Goal: Task Accomplishment & Management: Complete application form

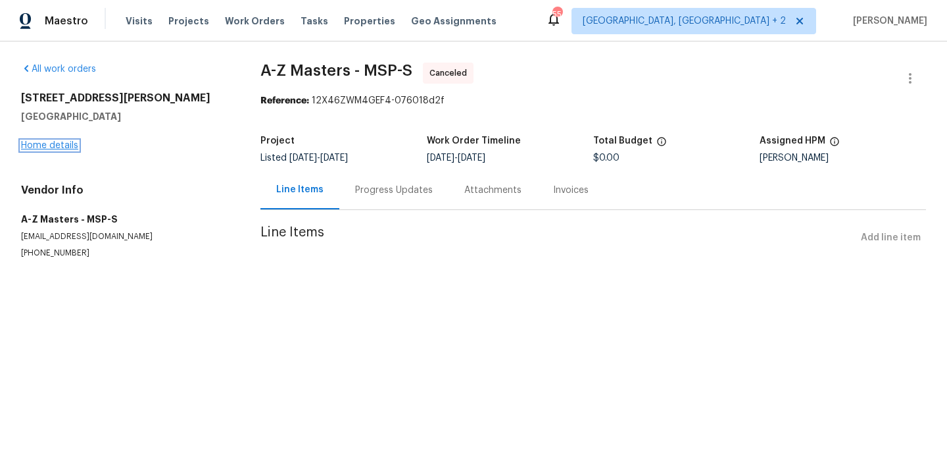
click at [47, 144] on link "Home details" at bounding box center [49, 145] width 57 height 9
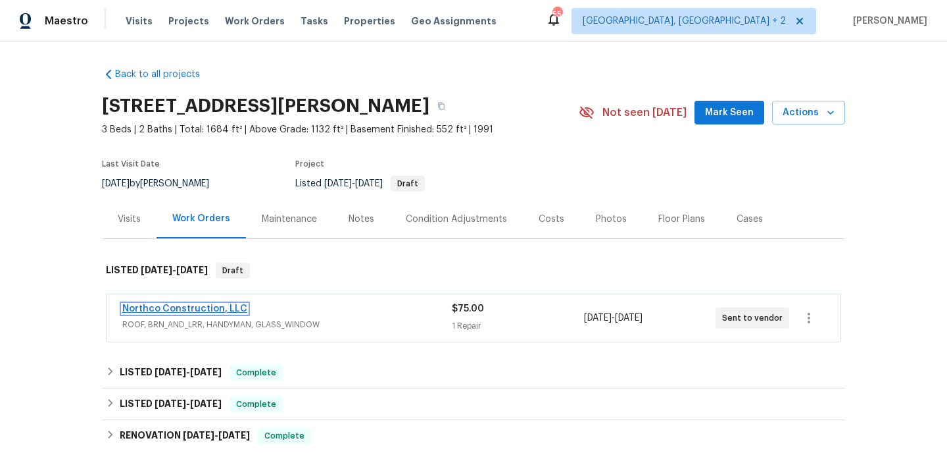
click at [214, 307] on link "Northco Construction, LLC" at bounding box center [184, 308] width 125 height 9
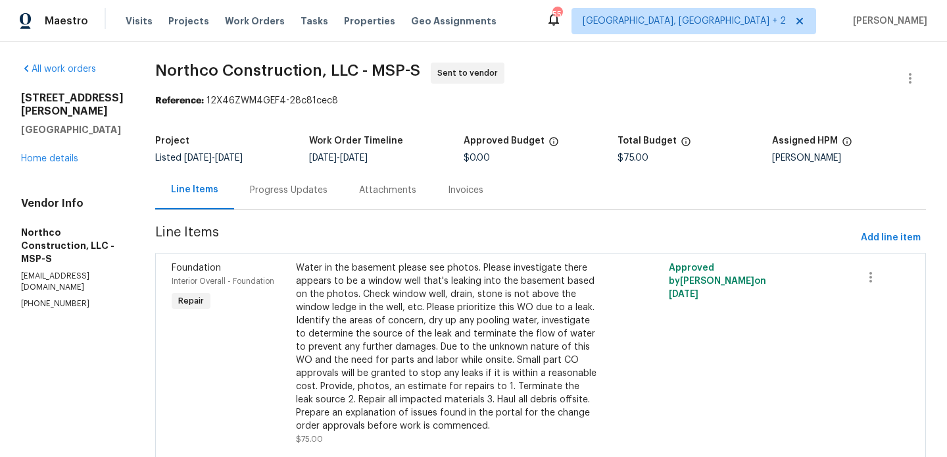
click at [284, 168] on div "Project Listed [DATE] - [DATE] Work Order Timeline [DATE] - [DATE] Approved Bud…" at bounding box center [540, 149] width 771 height 42
click at [284, 184] on div "Progress Updates" at bounding box center [289, 190] width 78 height 13
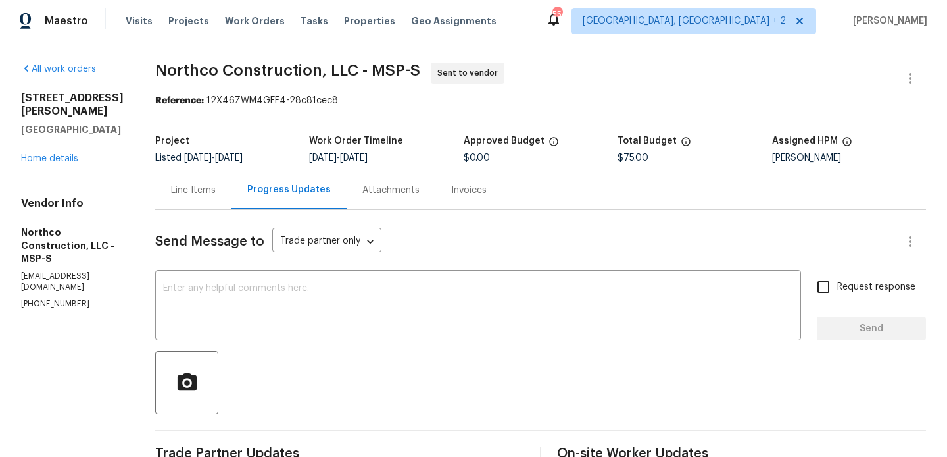
click at [197, 165] on div "Project Listed [DATE] - [DATE] Work Order Timeline [DATE] - [DATE] Approved Bud…" at bounding box center [540, 149] width 771 height 42
click at [192, 181] on div "Line Items" at bounding box center [193, 189] width 76 height 39
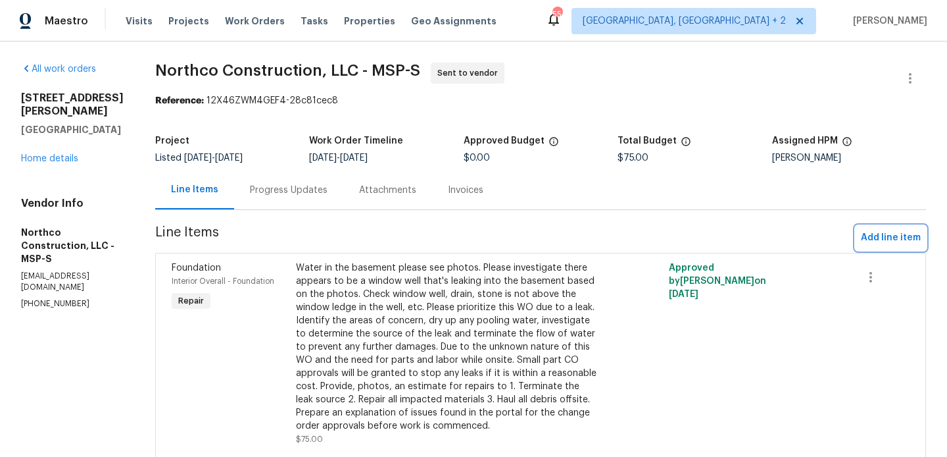
click at [879, 239] on span "Add line item" at bounding box center [891, 238] width 60 height 16
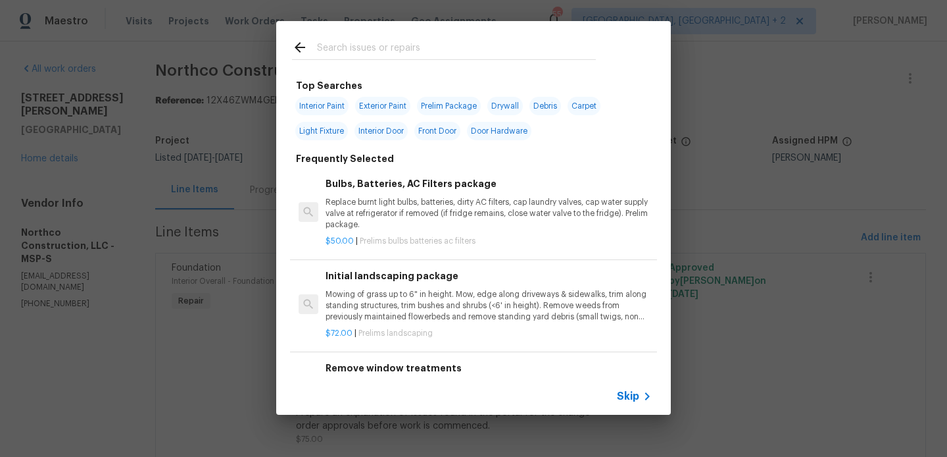
click at [381, 50] on input "text" at bounding box center [456, 49] width 279 height 20
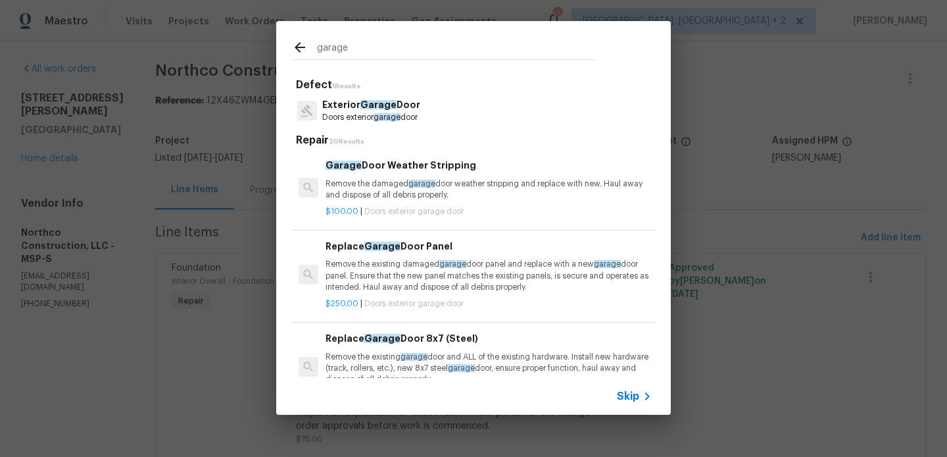
type input "garage"
click at [420, 117] on p "Doors exterior garage door" at bounding box center [371, 117] width 98 height 11
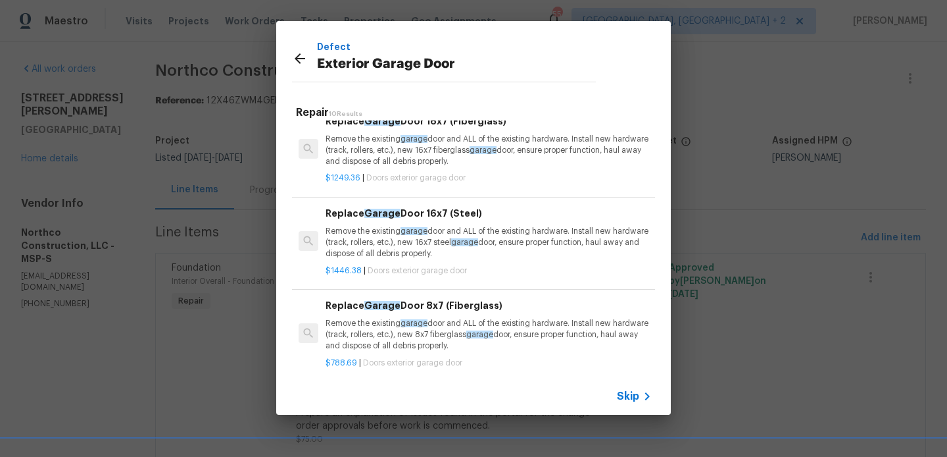
scroll to position [447, 0]
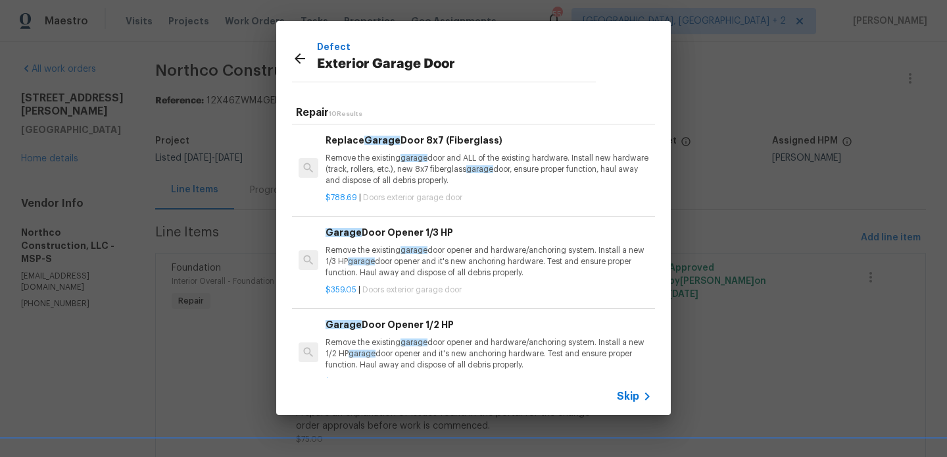
click at [456, 261] on p "Remove the existing garage door opener and hardware/anchoring system. Install a…" at bounding box center [489, 262] width 326 height 34
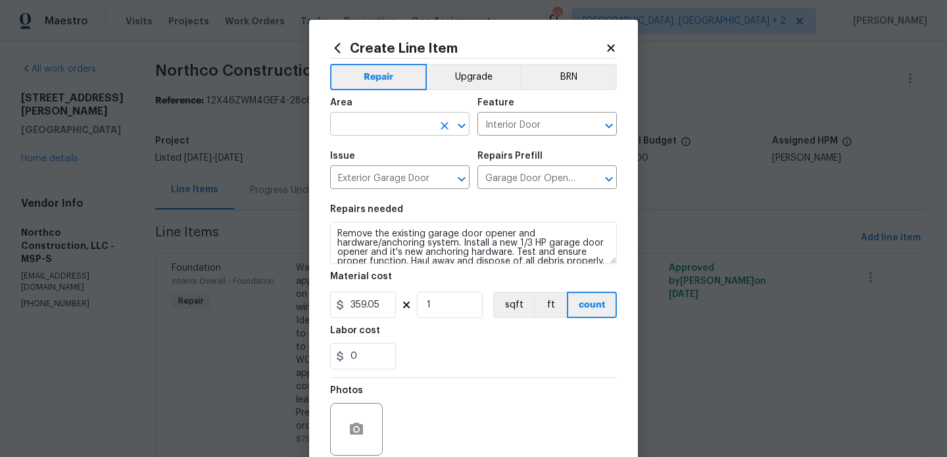
click at [366, 123] on input "text" at bounding box center [381, 125] width 103 height 20
click at [379, 168] on li "Exterior Overall" at bounding box center [399, 177] width 139 height 22
type input "Exterior Overall"
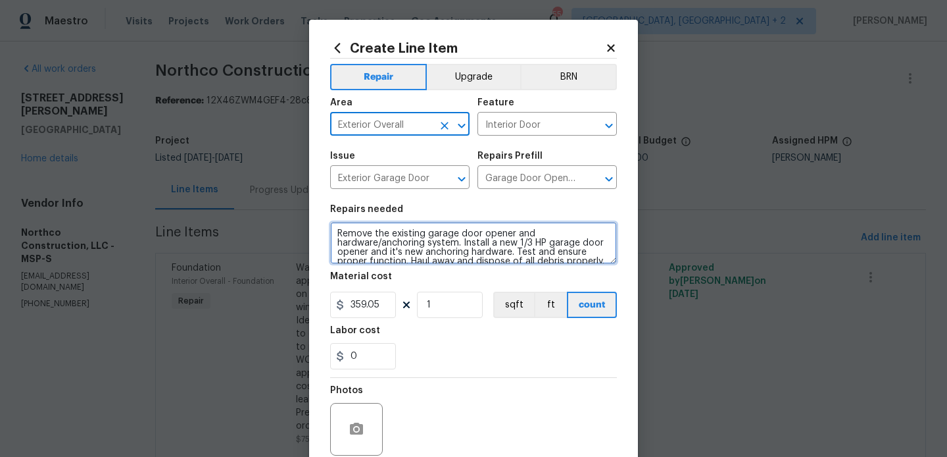
click at [386, 230] on textarea "Remove the existing garage door opener and hardware/anchoring system. Install a…" at bounding box center [473, 243] width 287 height 42
paste textarea "Lots of water in the basement - very concerned about the water and the foundati…"
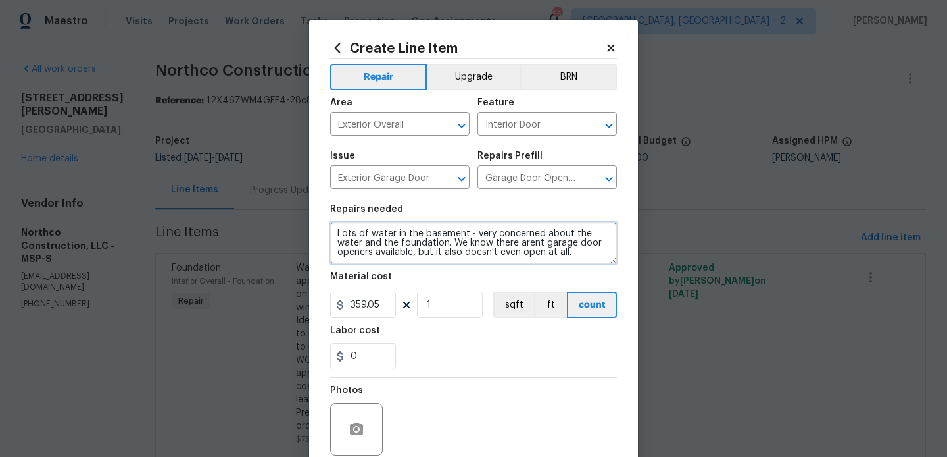
type textarea "Lots of water in the basement - very concerned about the water and the foundati…"
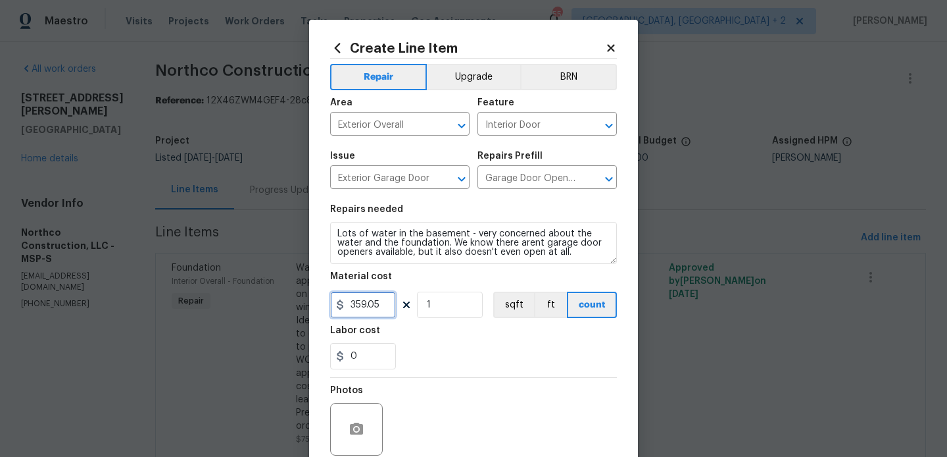
click at [378, 304] on input "359.05" at bounding box center [363, 304] width 66 height 26
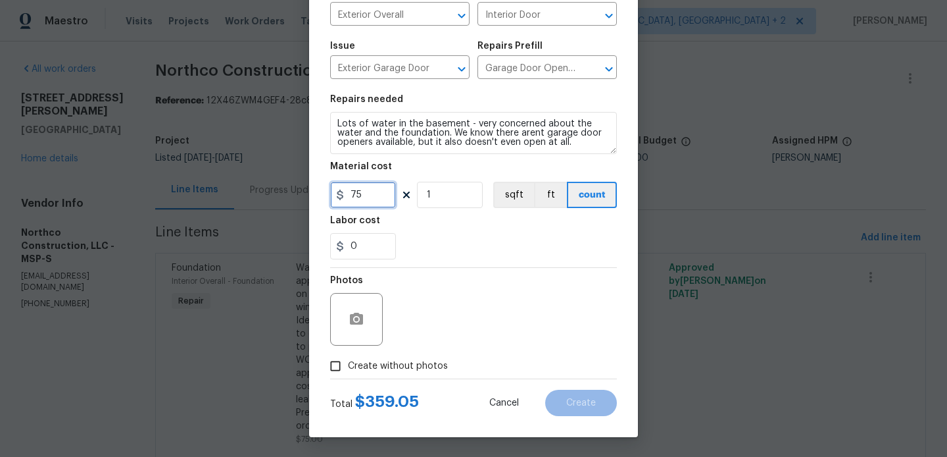
type input "75"
click at [378, 369] on span "Create without photos" at bounding box center [398, 366] width 100 height 14
click at [348, 369] on input "Create without photos" at bounding box center [335, 365] width 25 height 25
checkbox input "true"
drag, startPoint x: 503, startPoint y: 350, endPoint x: 497, endPoint y: 327, distance: 23.6
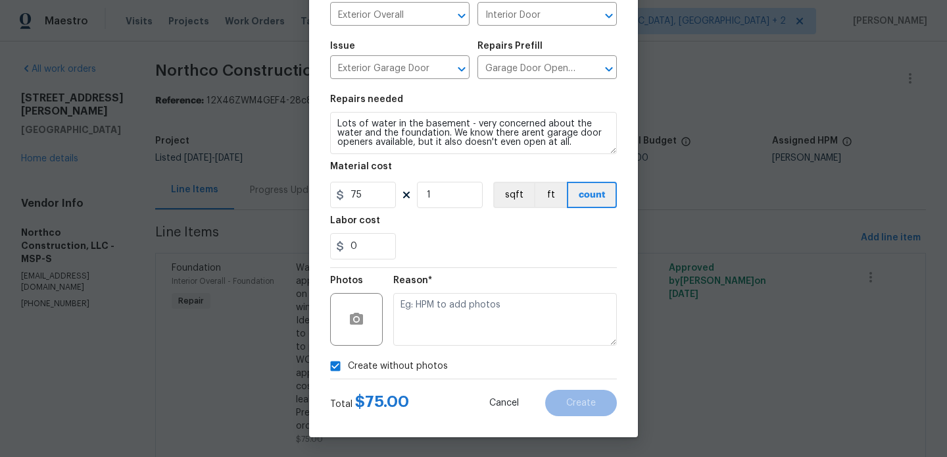
click at [497, 327] on div "Reason*" at bounding box center [505, 311] width 224 height 86
click at [497, 327] on textarea at bounding box center [505, 319] width 224 height 53
click at [587, 402] on span "Create" at bounding box center [581, 403] width 30 height 10
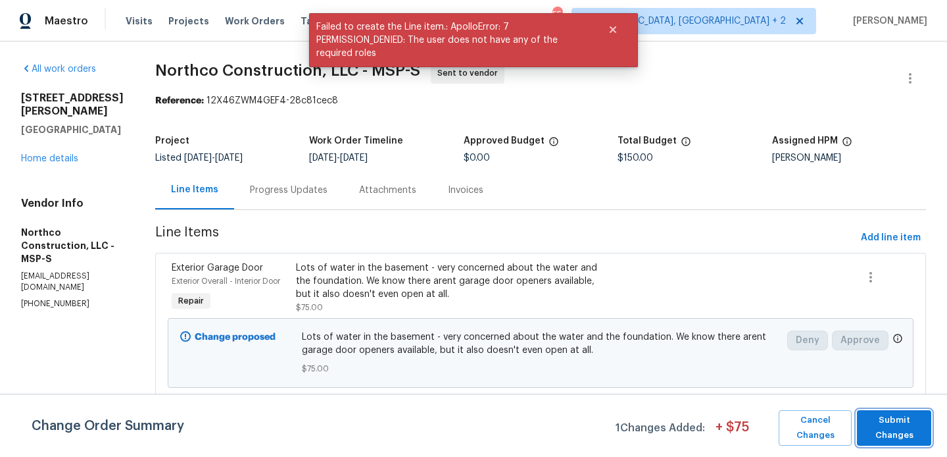
click at [916, 440] on span "Submit Changes" at bounding box center [894, 427] width 61 height 30
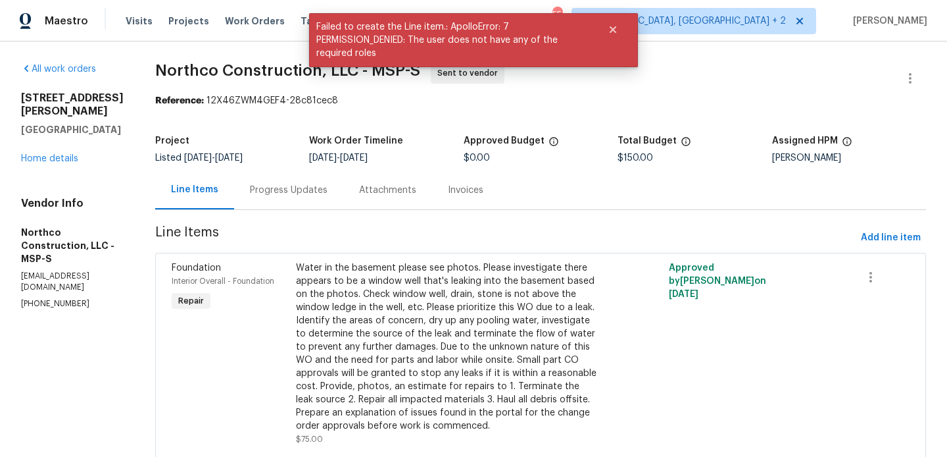
click at [60, 309] on p "[PHONE_NUMBER]" at bounding box center [72, 303] width 103 height 11
copy p "[PHONE_NUMBER]"
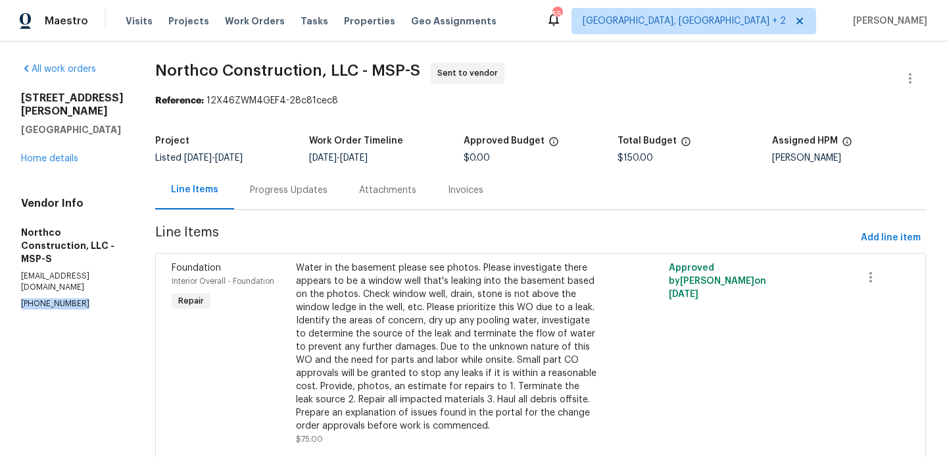
drag, startPoint x: 59, startPoint y: 149, endPoint x: 13, endPoint y: 80, distance: 82.1
click at [12, 80] on div "All work orders [STREET_ADDRESS][PERSON_NAME] Home details Vendor Info Northco …" at bounding box center [473, 316] width 947 height 550
copy div "[STREET_ADDRESS][PERSON_NAME]"
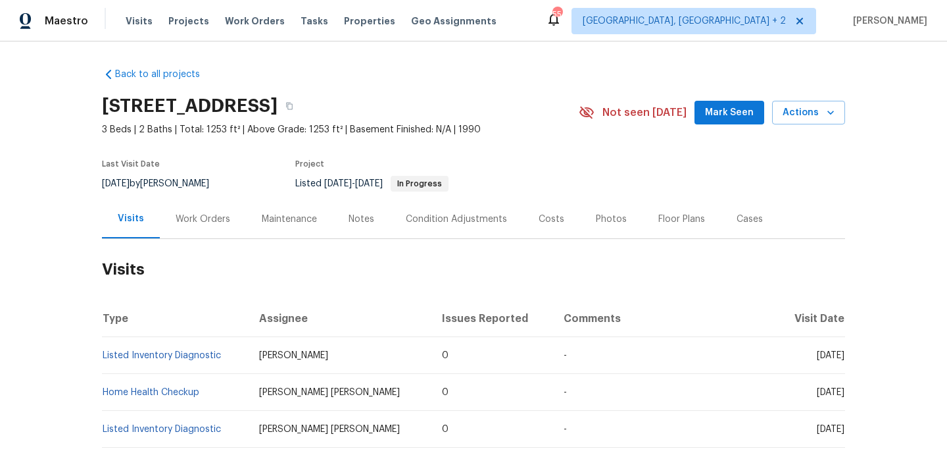
click at [205, 223] on div "Work Orders" at bounding box center [203, 218] width 55 height 13
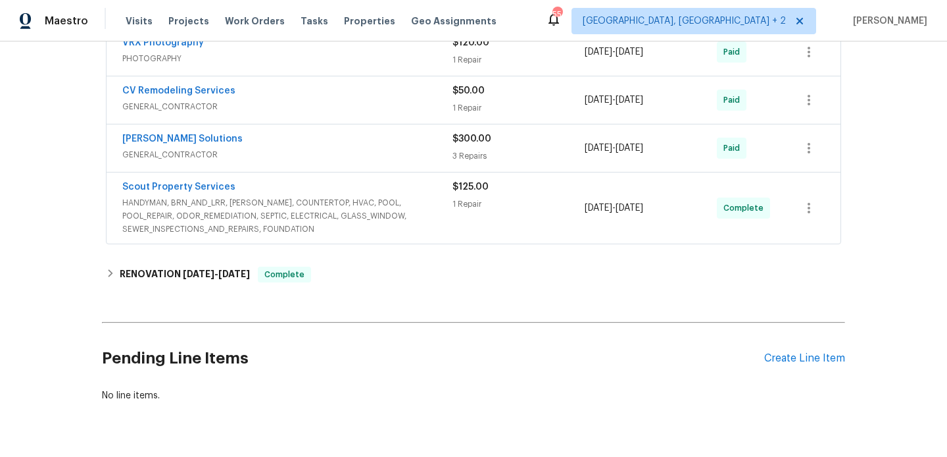
scroll to position [359, 0]
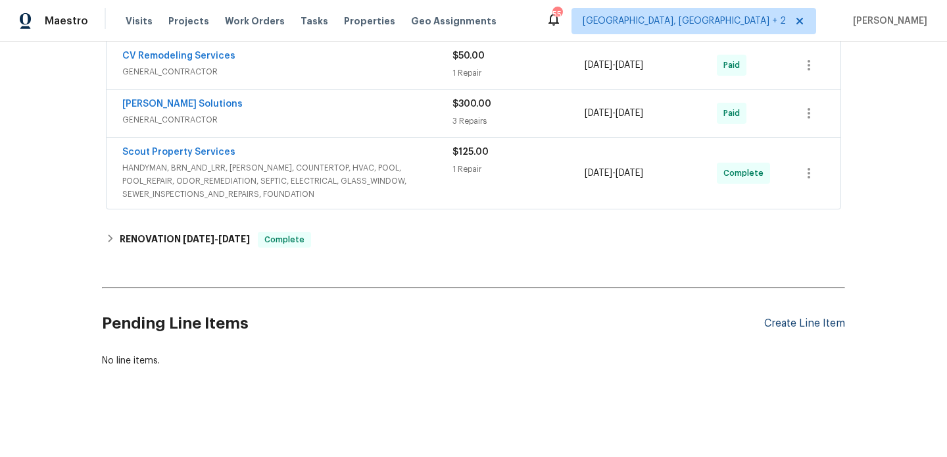
click at [804, 320] on div "Create Line Item" at bounding box center [804, 323] width 81 height 12
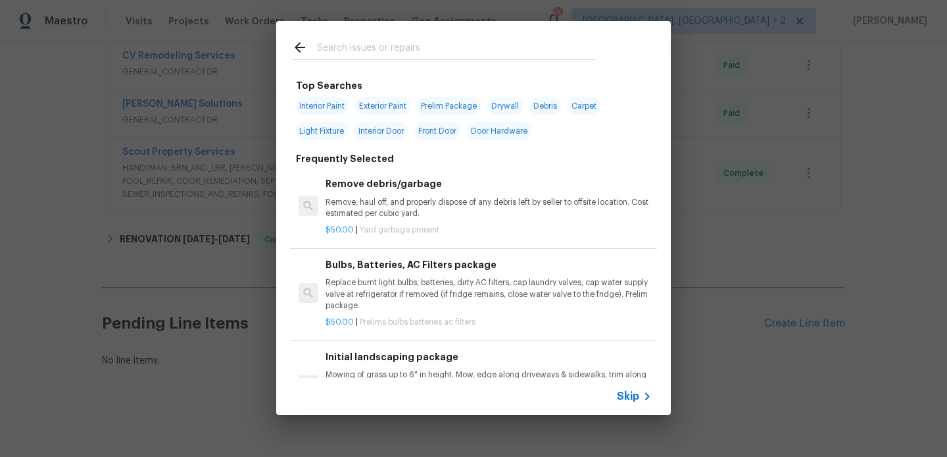
click at [379, 48] on input "text" at bounding box center [456, 49] width 279 height 20
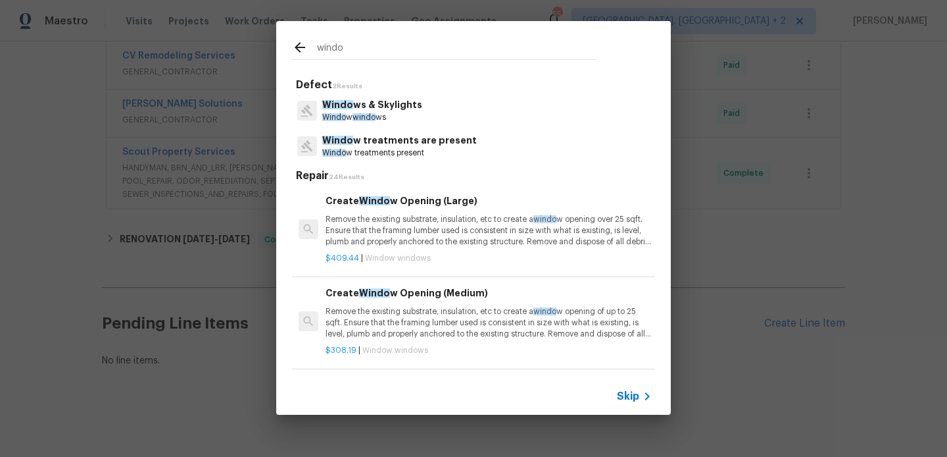
type input "windo"
click at [400, 149] on p "Windo w treatments present" at bounding box center [399, 152] width 155 height 11
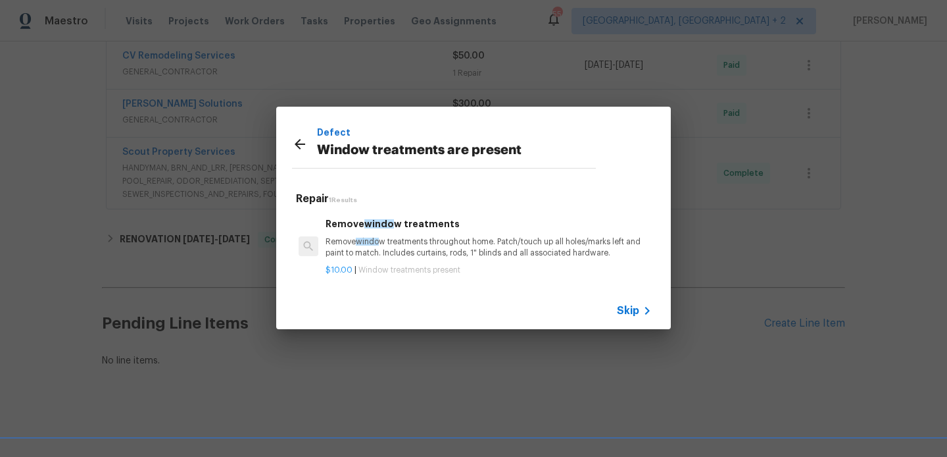
click at [402, 220] on h6 "Remove windo w treatments" at bounding box center [489, 223] width 326 height 14
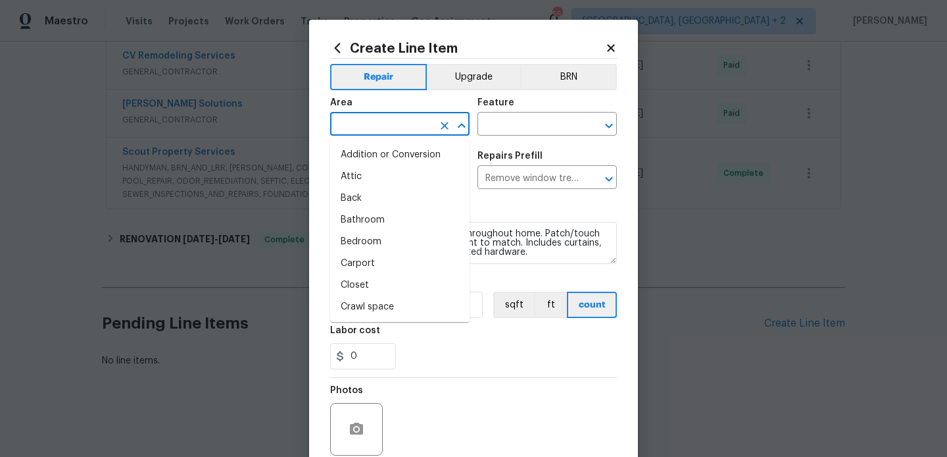
click at [391, 130] on input "text" at bounding box center [381, 125] width 103 height 20
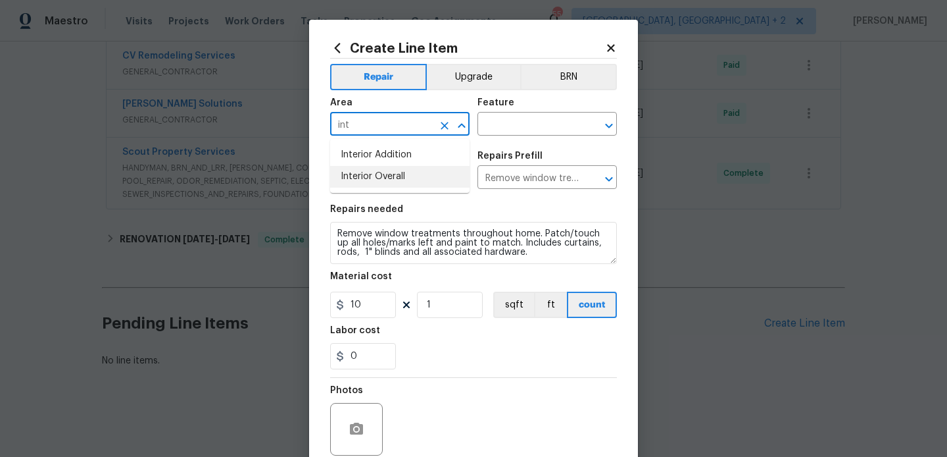
click at [393, 178] on li "Interior Overall" at bounding box center [399, 177] width 139 height 22
type input "Interior Overall"
click at [542, 118] on input "text" at bounding box center [529, 125] width 103 height 20
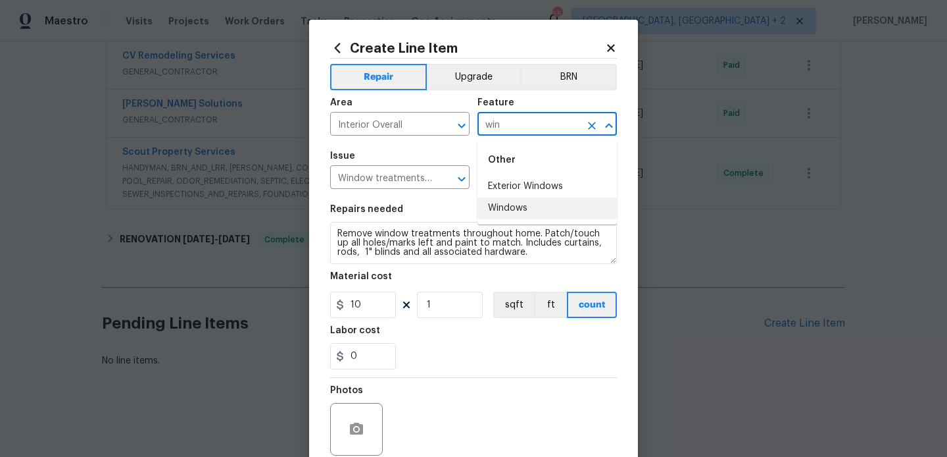
click at [524, 224] on ul "Other Exterior Windows Windows" at bounding box center [547, 182] width 139 height 86
click at [512, 214] on li "Windows" at bounding box center [547, 208] width 139 height 22
type input "Windows"
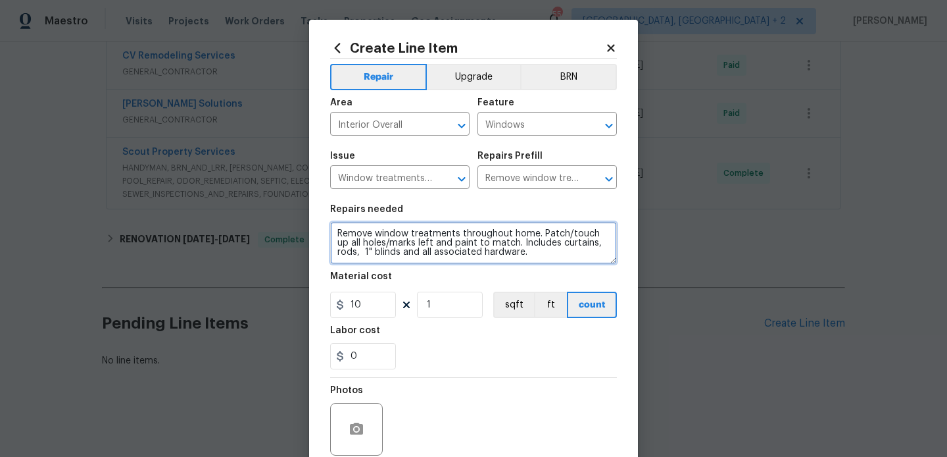
click at [419, 252] on textarea "Remove window treatments throughout home. Patch/touch up all holes/marks left a…" at bounding box center [473, 243] width 287 height 42
paste textarea "Feedback received that mildew is present around the window frame and window cov…"
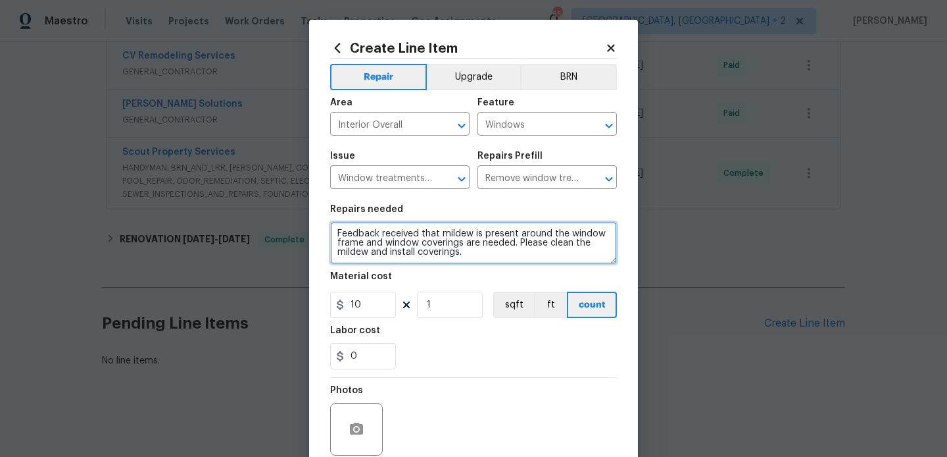
type textarea "Feedback received that mildew is present around the window frame and window cov…"
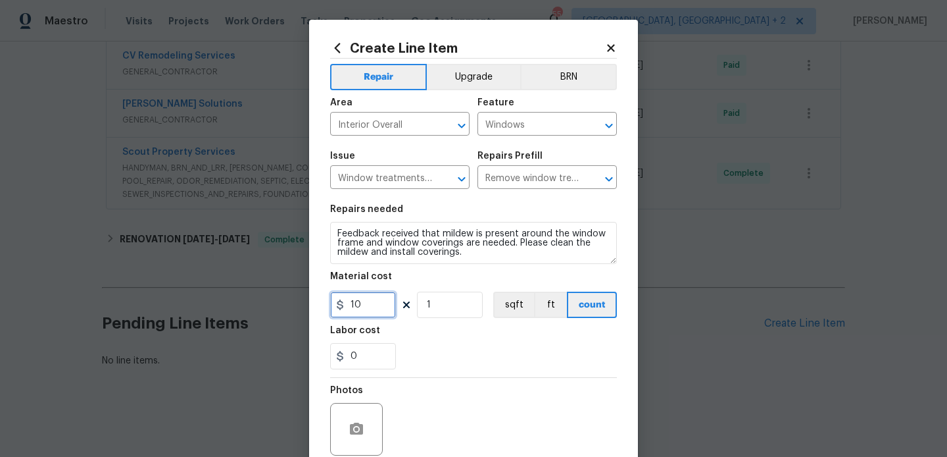
click at [353, 316] on input "10" at bounding box center [363, 304] width 66 height 26
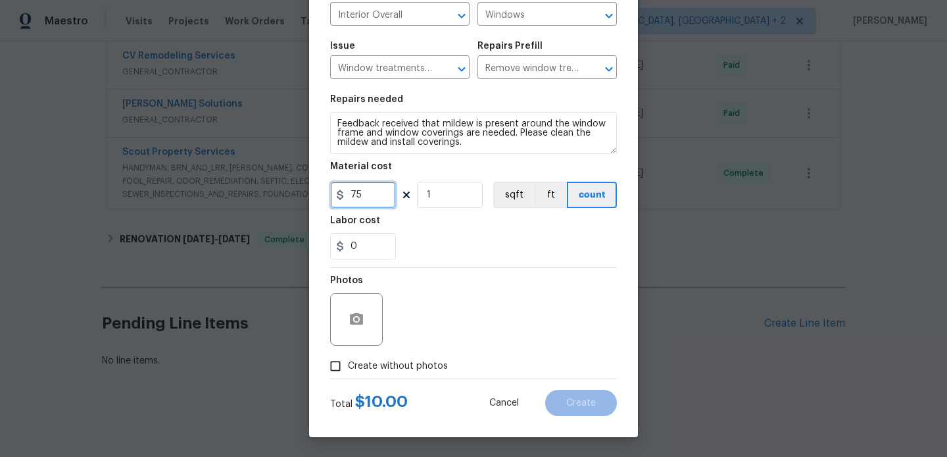
type input "75"
click at [356, 332] on button "button" at bounding box center [357, 319] width 32 height 32
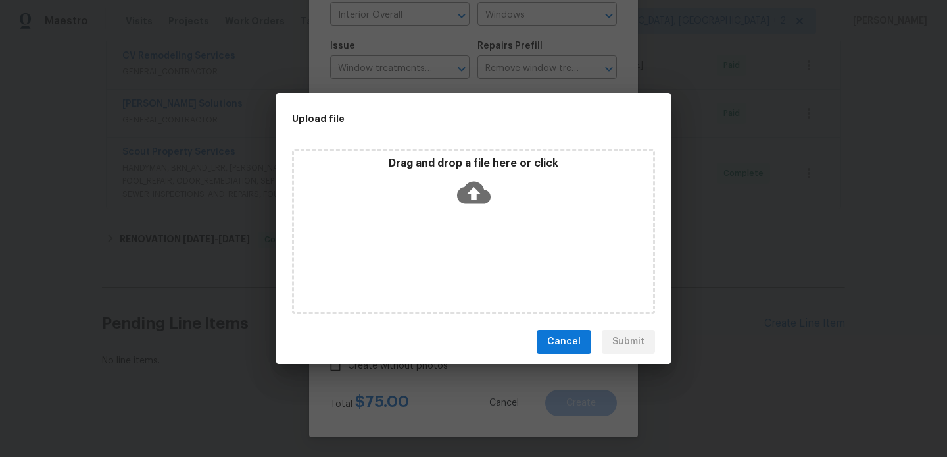
click at [471, 196] on icon at bounding box center [474, 193] width 34 height 34
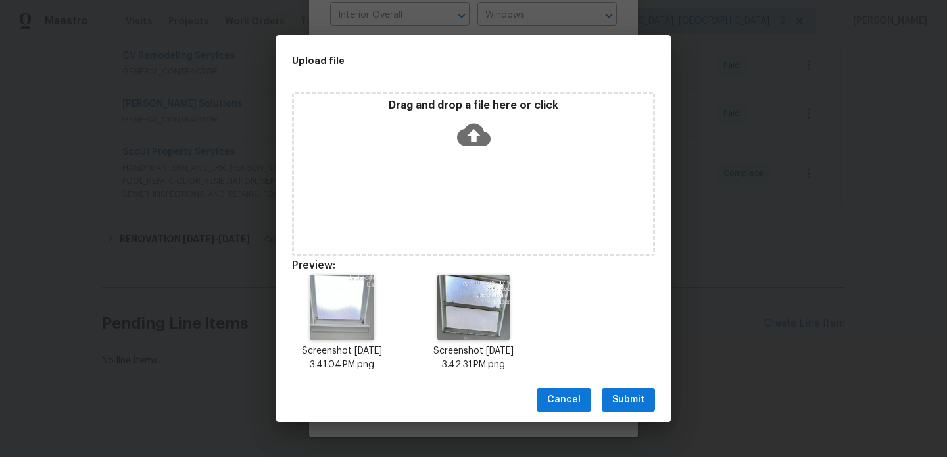
click at [641, 389] on button "Submit" at bounding box center [628, 399] width 53 height 24
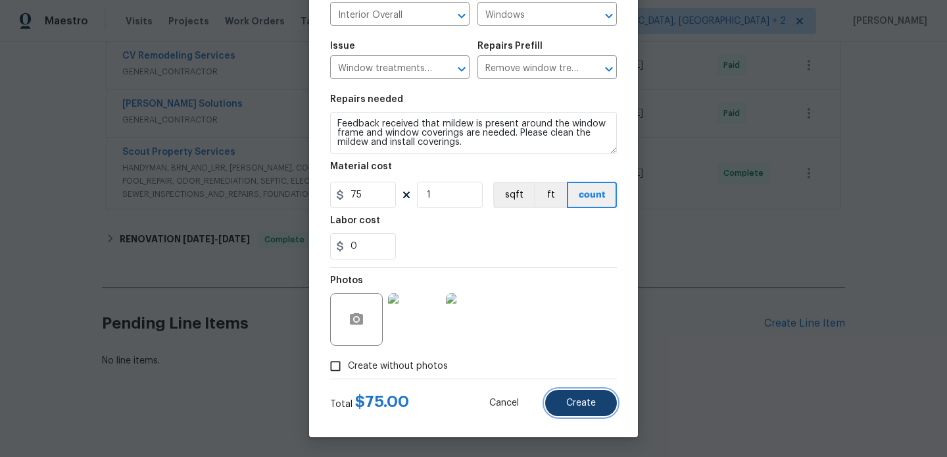
click at [578, 395] on button "Create" at bounding box center [581, 402] width 72 height 26
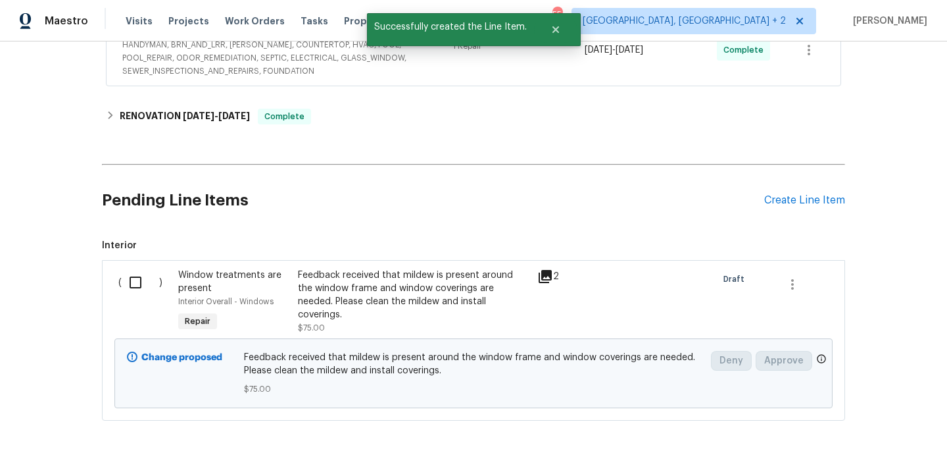
scroll to position [536, 0]
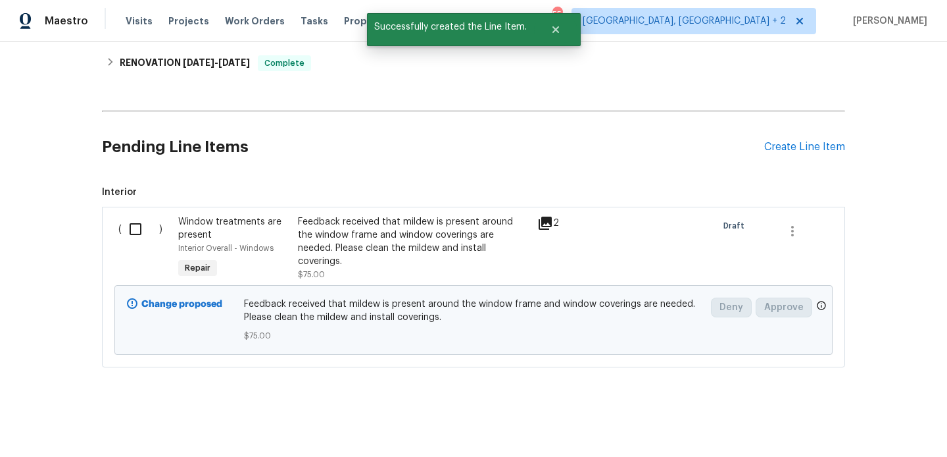
click at [138, 219] on input "checkbox" at bounding box center [140, 229] width 37 height 28
checkbox input "true"
click at [864, 425] on span "Create Work Order" at bounding box center [871, 424] width 87 height 16
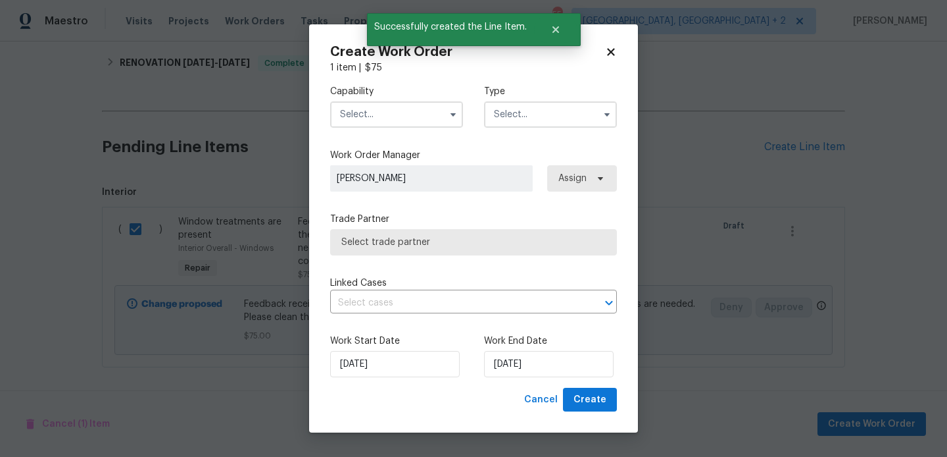
click at [371, 116] on input "text" at bounding box center [396, 114] width 133 height 26
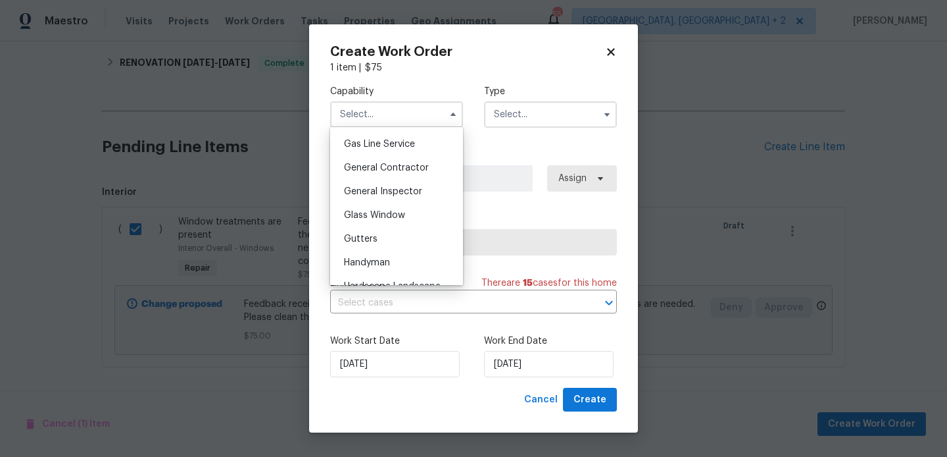
scroll to position [605, 0]
click at [387, 262] on span "Handyman" at bounding box center [367, 260] width 46 height 9
type input "Handyman"
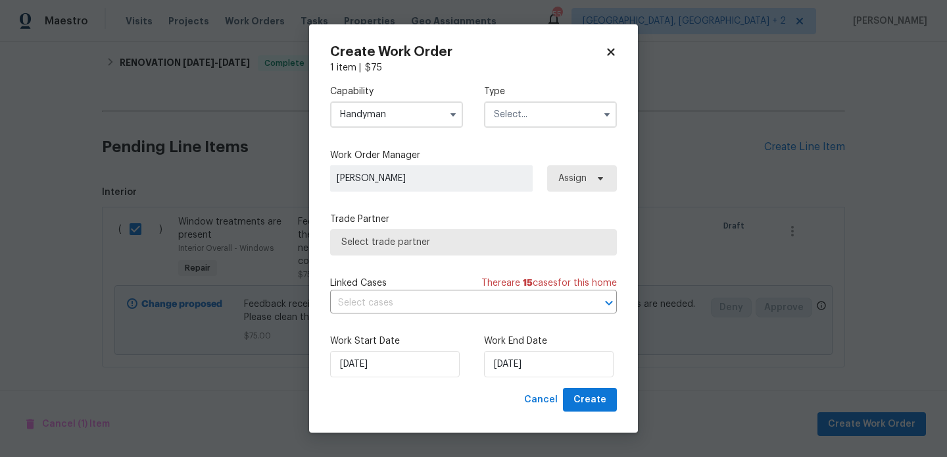
click at [537, 114] on input "text" at bounding box center [550, 114] width 133 height 26
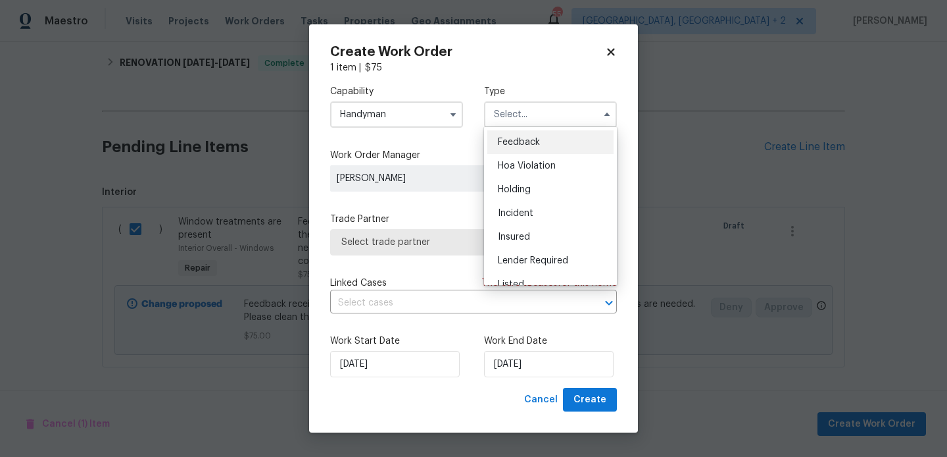
click at [540, 139] on div "Feedback" at bounding box center [550, 142] width 126 height 24
type input "Feedback"
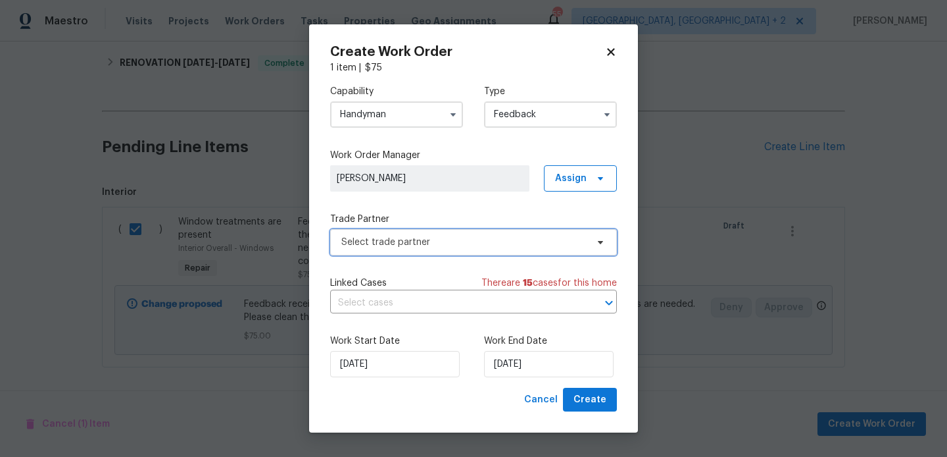
click at [434, 245] on span "Select trade partner" at bounding box center [463, 242] width 245 height 13
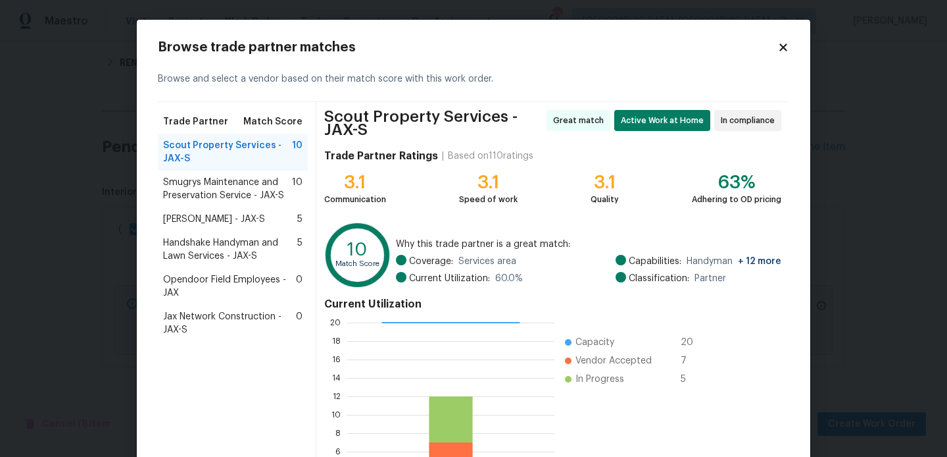
scroll to position [129, 0]
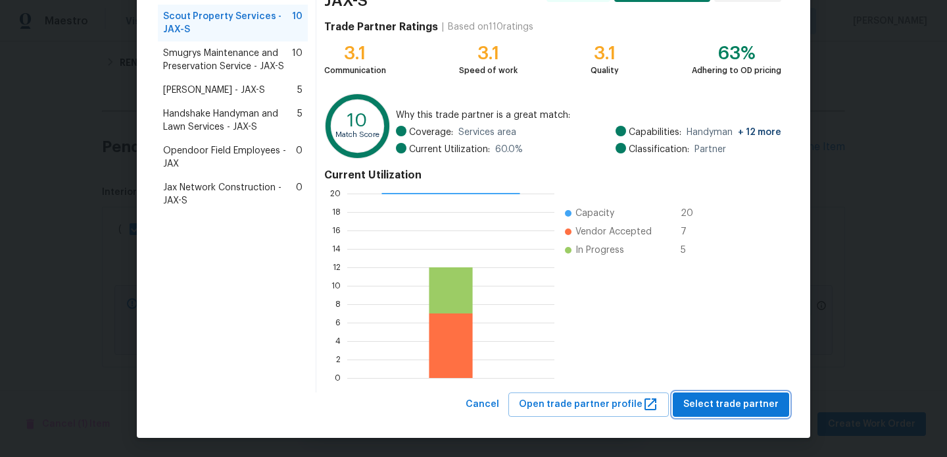
click at [708, 399] on span "Select trade partner" at bounding box center [731, 404] width 95 height 16
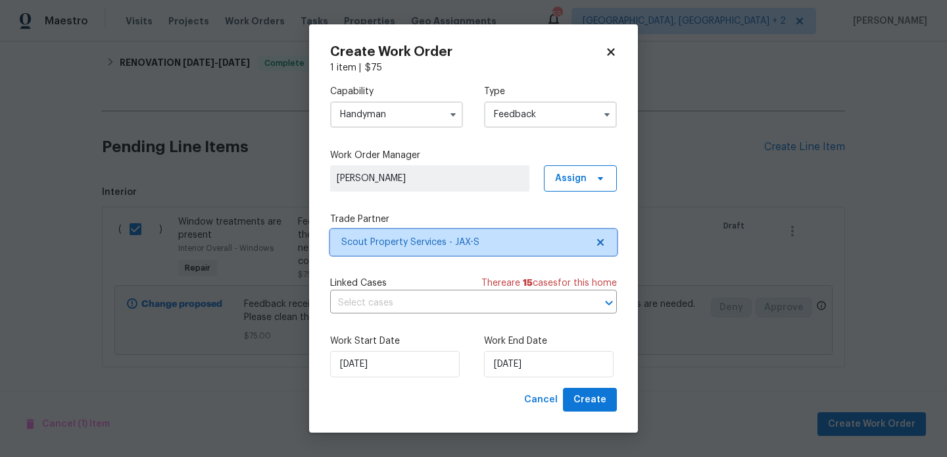
scroll to position [0, 0]
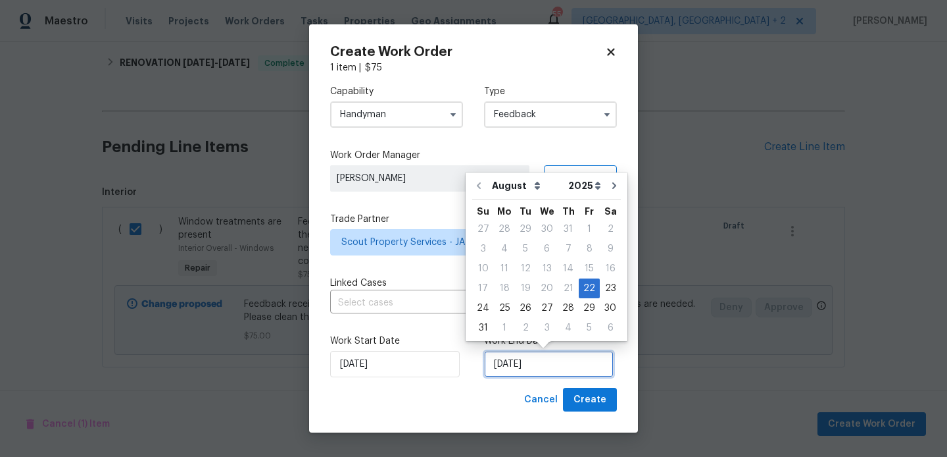
click at [529, 365] on input "22/08/2025" at bounding box center [549, 364] width 130 height 26
click at [484, 299] on div "24" at bounding box center [483, 308] width 22 height 18
type input "24/08/2025"
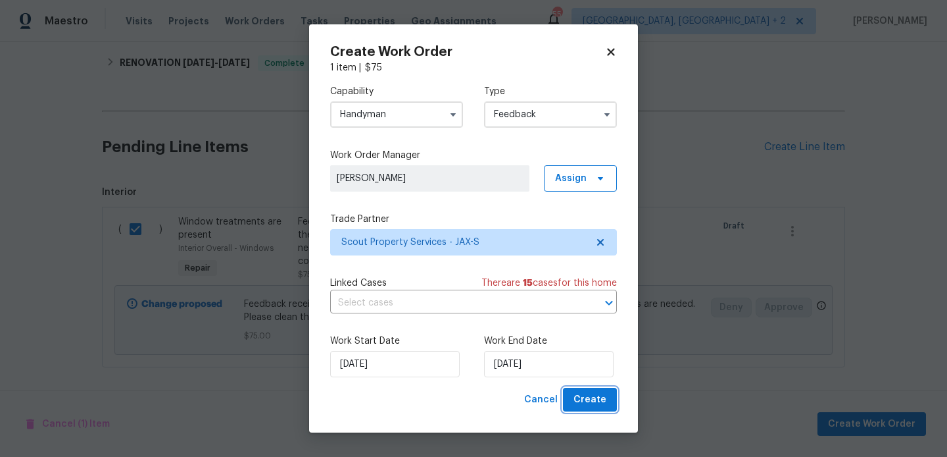
click at [600, 402] on span "Create" at bounding box center [590, 399] width 33 height 16
checkbox input "false"
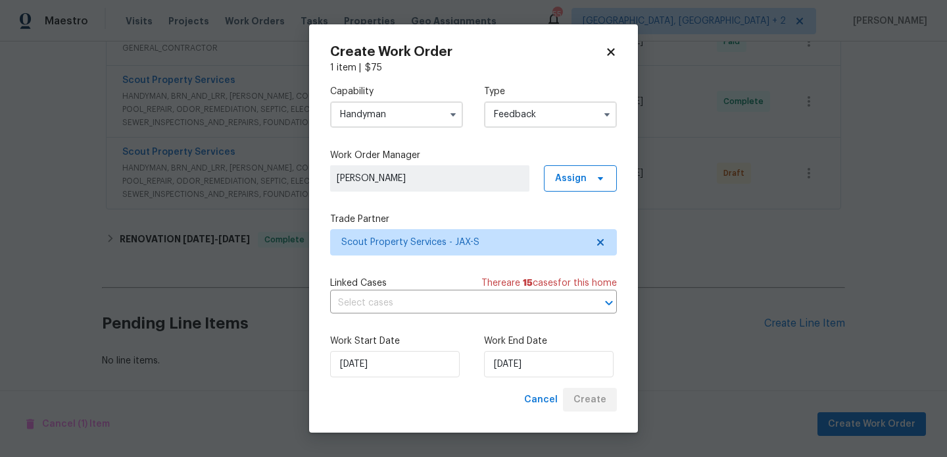
scroll to position [431, 0]
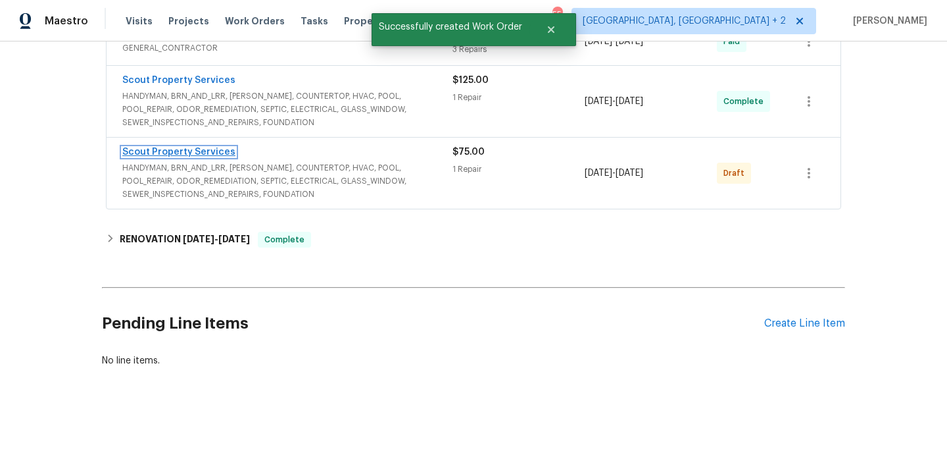
click at [208, 149] on link "Scout Property Services" at bounding box center [178, 151] width 113 height 9
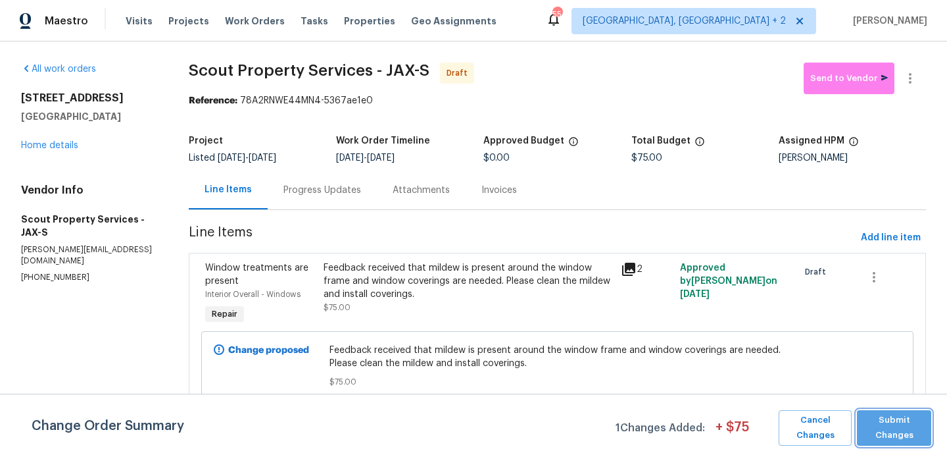
click at [895, 424] on span "Submit Changes" at bounding box center [894, 427] width 61 height 30
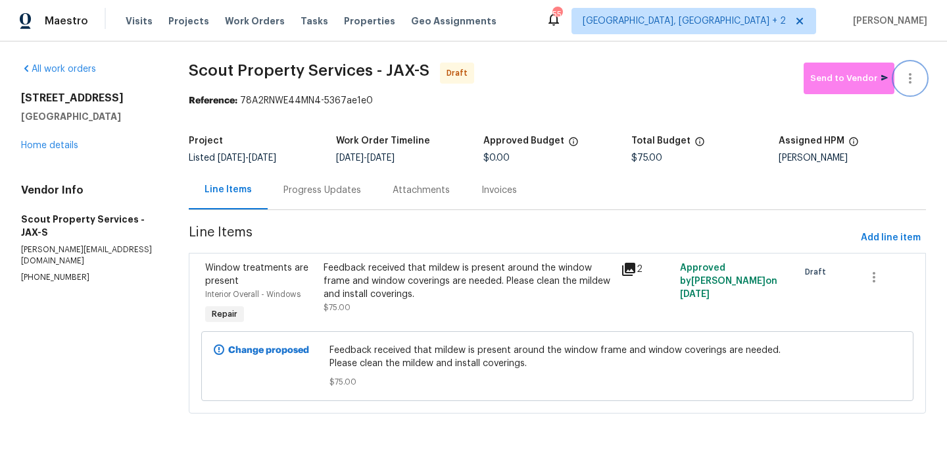
click at [920, 68] on button "button" at bounding box center [911, 78] width 32 height 32
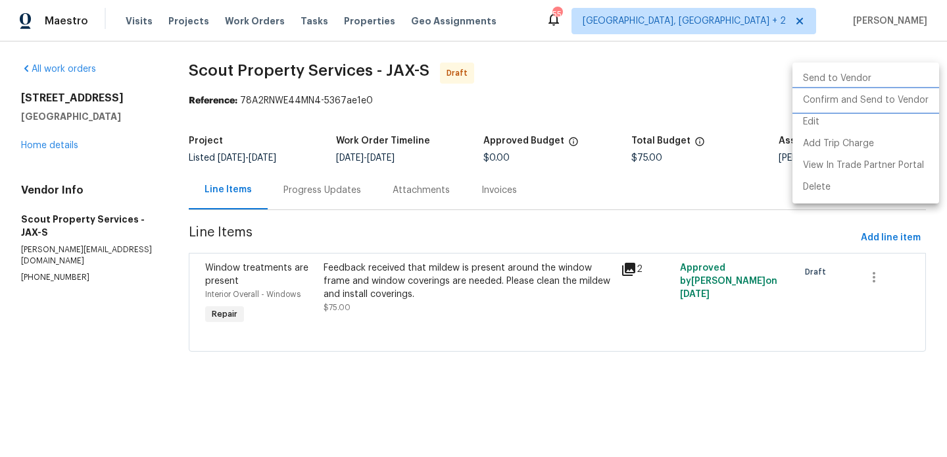
click at [920, 97] on li "Confirm and Send to Vendor" at bounding box center [866, 100] width 147 height 22
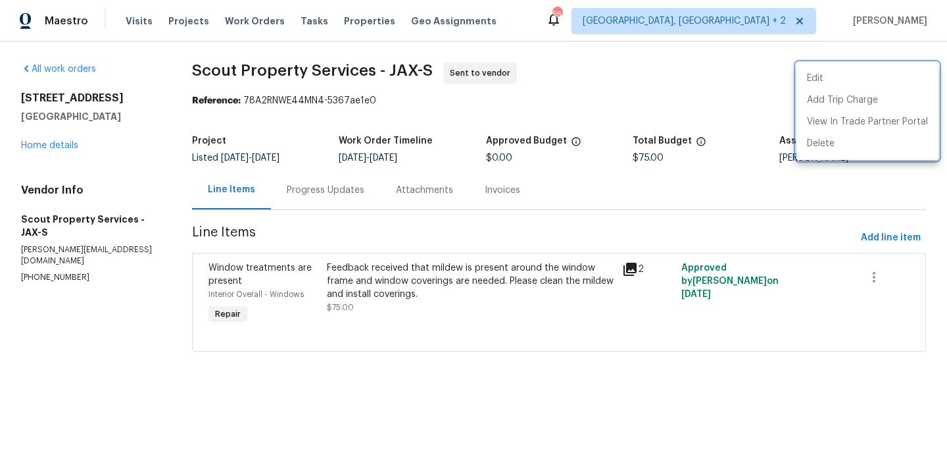
click at [349, 191] on div at bounding box center [473, 228] width 947 height 457
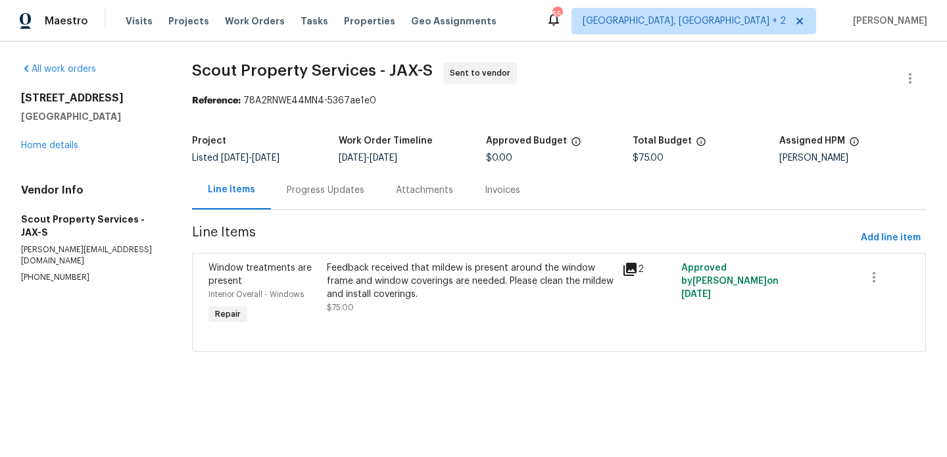
click at [349, 191] on div "Progress Updates" at bounding box center [326, 190] width 78 height 13
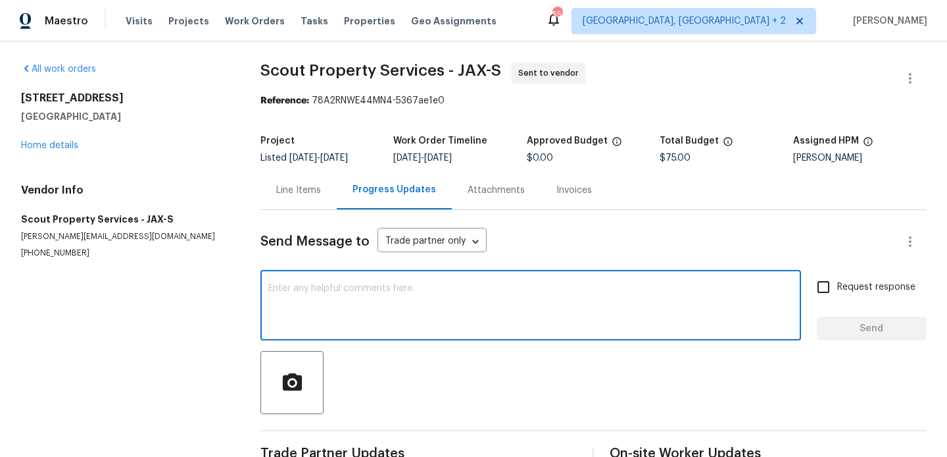
click at [374, 303] on textarea at bounding box center [530, 307] width 525 height 46
paste textarea "Hi, this is Blessida with Opendoor. I’m confirming you received the WO for the …"
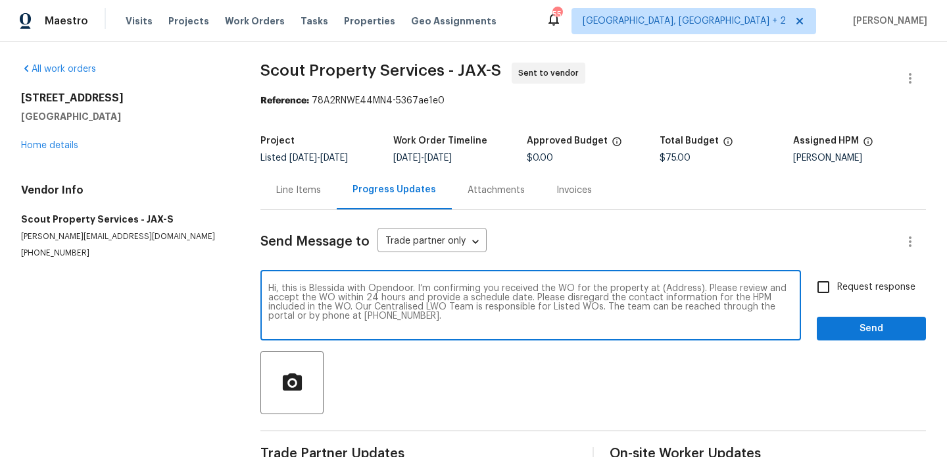
click at [680, 292] on textarea "Hi, this is Blessida with Opendoor. I’m confirming you received the WO for the …" at bounding box center [530, 307] width 525 height 46
paste textarea "8409 Rockridge Dr, Jacksonville, FL 32244"
type textarea "Hi, this is Blessida with Opendoor. I’m confirming you received the WO for the …"
click at [855, 284] on span "Request response" at bounding box center [876, 287] width 78 height 14
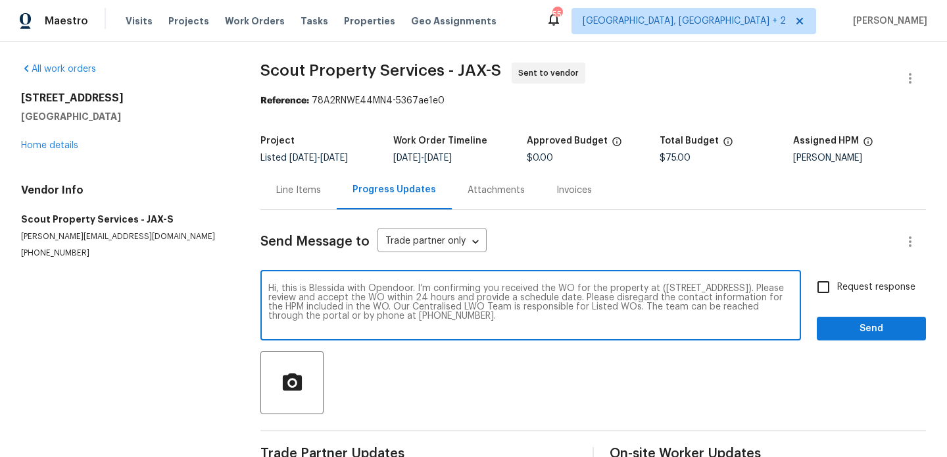
click at [837, 284] on input "Request response" at bounding box center [824, 287] width 28 height 28
checkbox input "true"
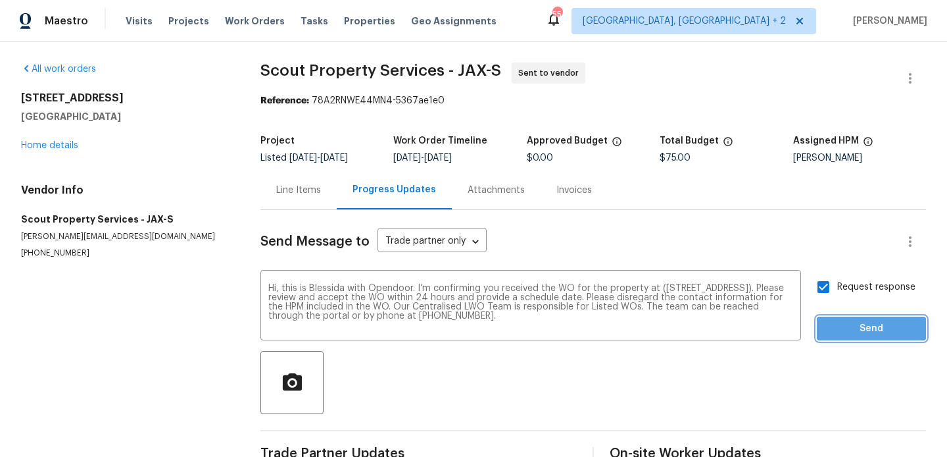
click at [852, 324] on span "Send" at bounding box center [872, 328] width 88 height 16
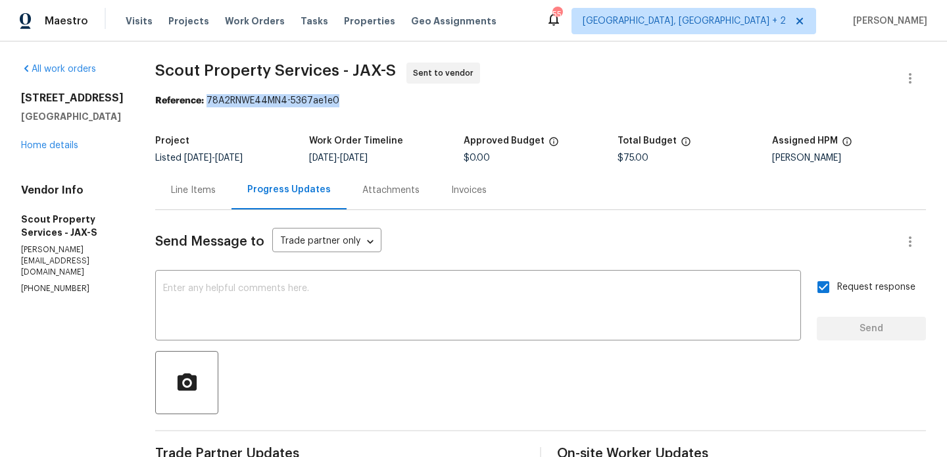
drag, startPoint x: 186, startPoint y: 103, endPoint x: 389, endPoint y: 103, distance: 202.6
click at [389, 103] on div "Reference: 78A2RNWE44MN4-5367ae1e0" at bounding box center [540, 100] width 771 height 13
copy div "78A2RNWE44MN4-5367ae1e0"
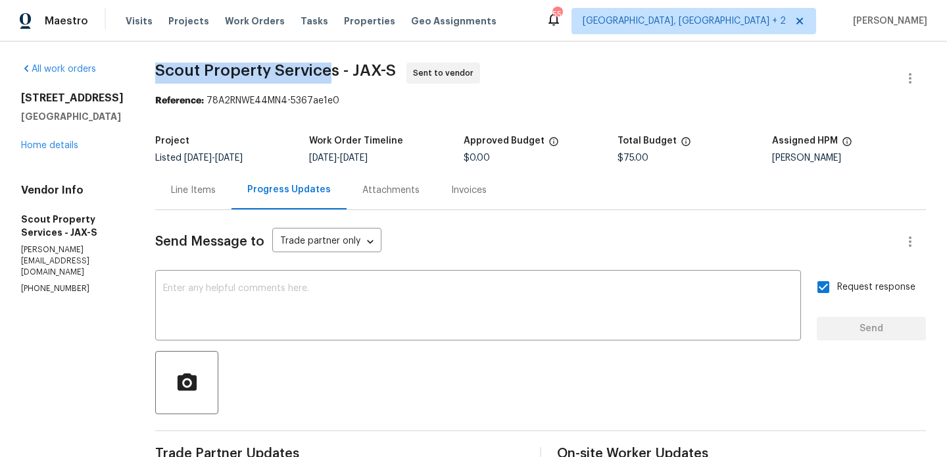
drag, startPoint x: 134, startPoint y: 78, endPoint x: 311, endPoint y: 78, distance: 177.0
click at [311, 78] on span "Scout Property Services - JAX-S Sent to vendor" at bounding box center [524, 78] width 739 height 32
drag, startPoint x: 316, startPoint y: 73, endPoint x: 130, endPoint y: 73, distance: 186.2
click at [130, 73] on div "All work orders 8409 Rockridge Dr Jacksonville, FL 32244 Home details Vendor In…" at bounding box center [473, 316] width 947 height 551
copy span "Scout Property Services"
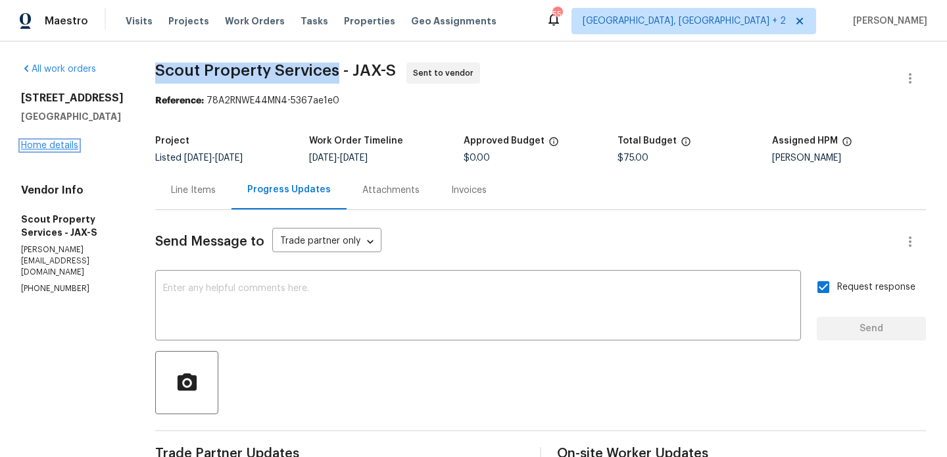
click at [54, 150] on link "Home details" at bounding box center [49, 145] width 57 height 9
